Goal: Find contact information: Find contact information

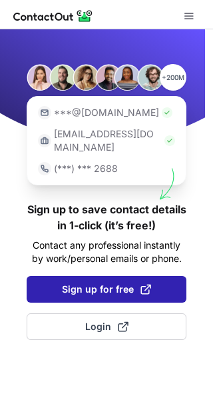
click at [131, 282] on span "Sign up for free" at bounding box center [106, 288] width 89 height 13
click at [127, 282] on span "Sign up for free" at bounding box center [106, 288] width 89 height 13
click at [160, 276] on button "Sign up for free" at bounding box center [107, 289] width 160 height 27
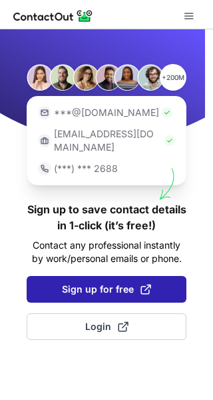
click at [160, 276] on button "Sign up for free" at bounding box center [107, 289] width 160 height 27
click at [104, 282] on span "Sign up for free" at bounding box center [106, 288] width 89 height 13
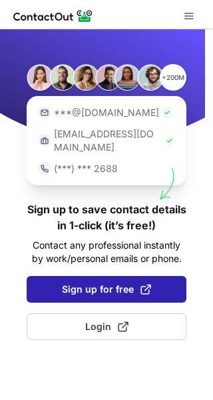
click at [104, 282] on span "Sign up for free" at bounding box center [106, 288] width 89 height 13
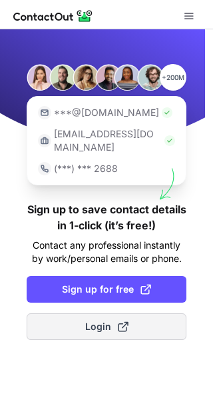
click at [123, 313] on button "Login" at bounding box center [107, 326] width 160 height 27
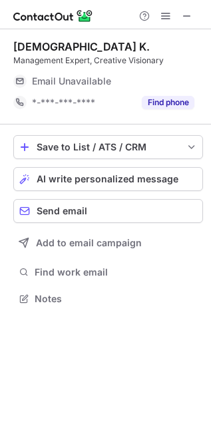
scroll to position [290, 211]
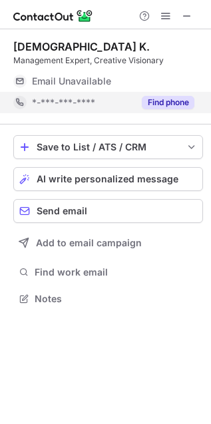
click at [175, 104] on button "Find phone" at bounding box center [168, 102] width 53 height 13
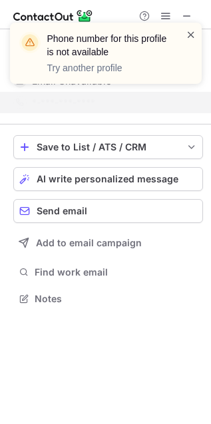
click at [187, 39] on span at bounding box center [191, 34] width 11 height 13
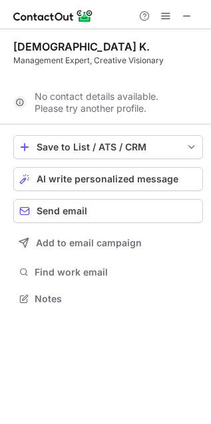
scroll to position [7, 7]
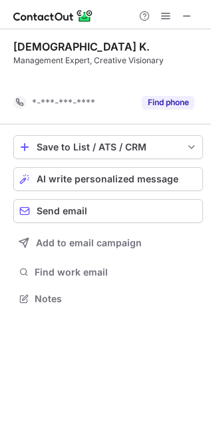
scroll to position [7, 7]
